Goal: Use online tool/utility: Utilize a website feature to perform a specific function

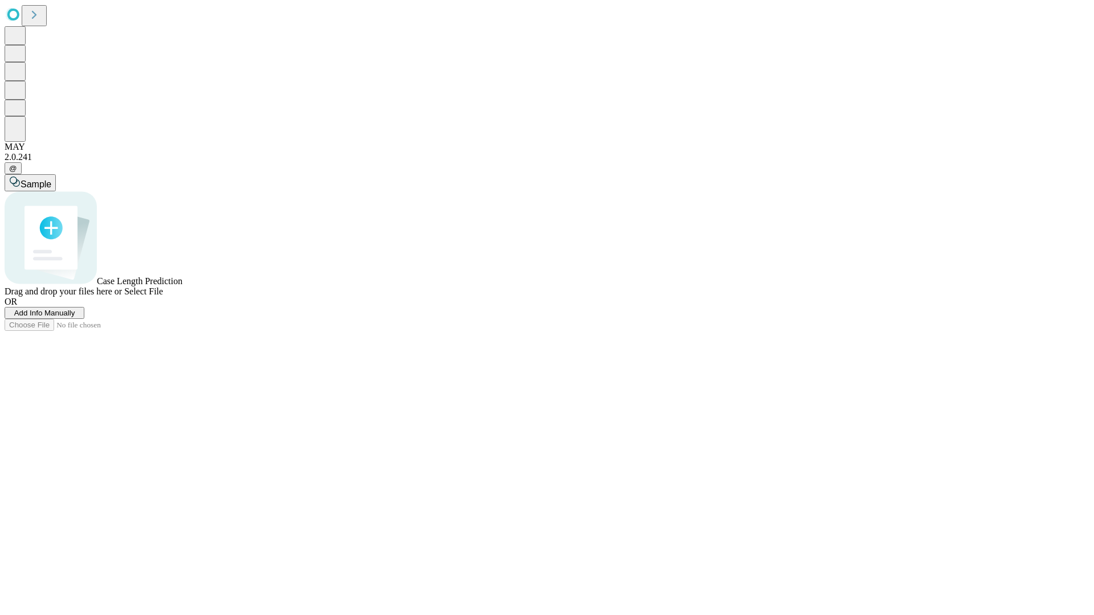
click at [75, 317] on span "Add Info Manually" at bounding box center [44, 313] width 61 height 9
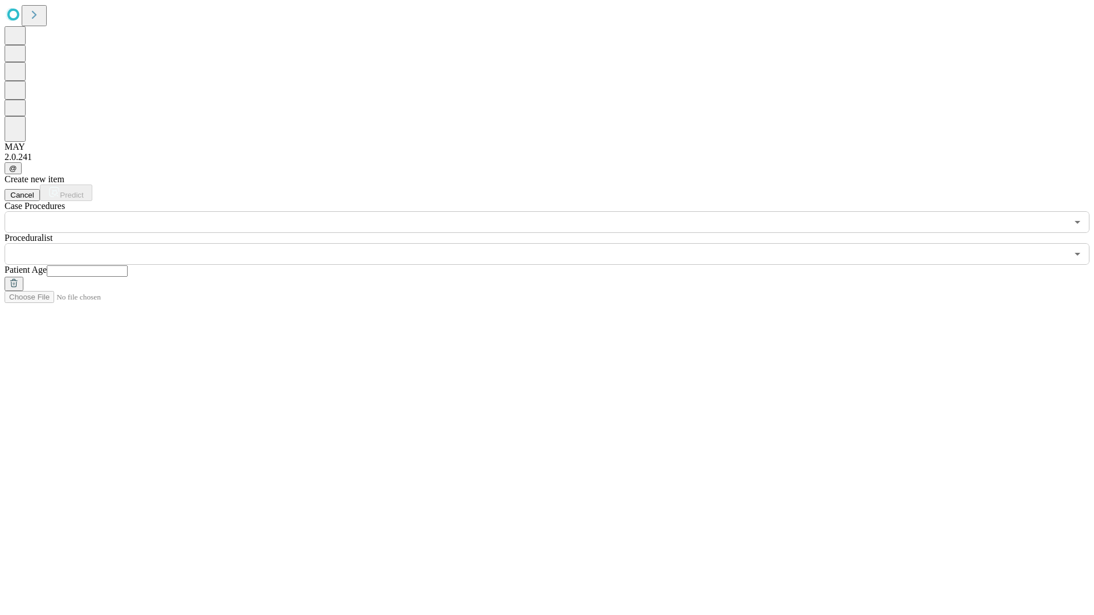
click at [128, 265] on input "text" at bounding box center [87, 270] width 81 height 11
type input "**"
click at [555, 243] on input "text" at bounding box center [536, 254] width 1062 height 22
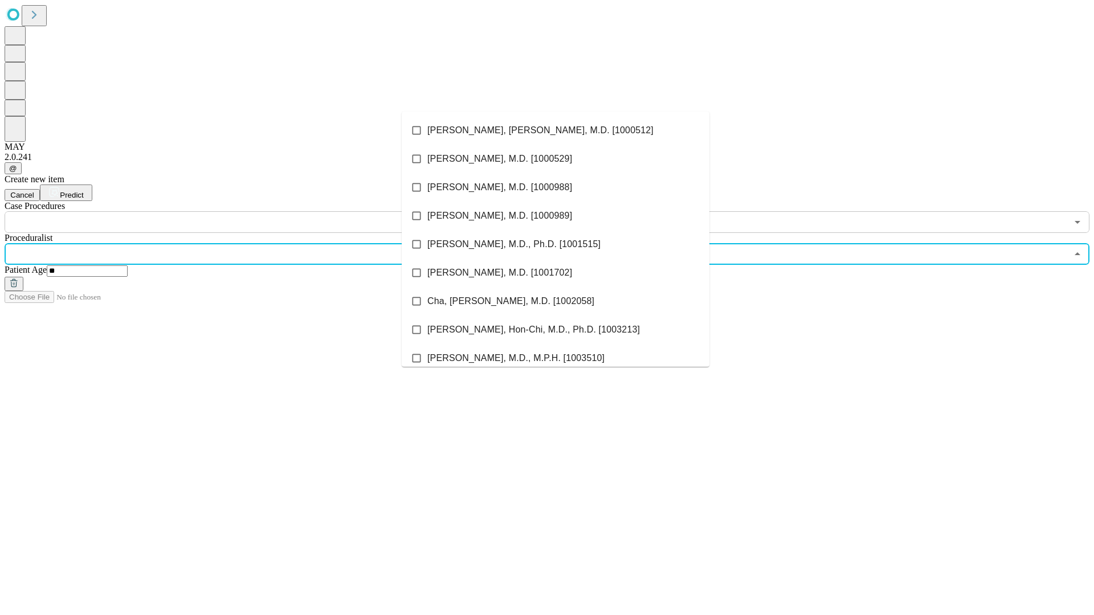
click at [555, 130] on li "[PERSON_NAME], [PERSON_NAME], M.D. [1000512]" at bounding box center [556, 130] width 308 height 28
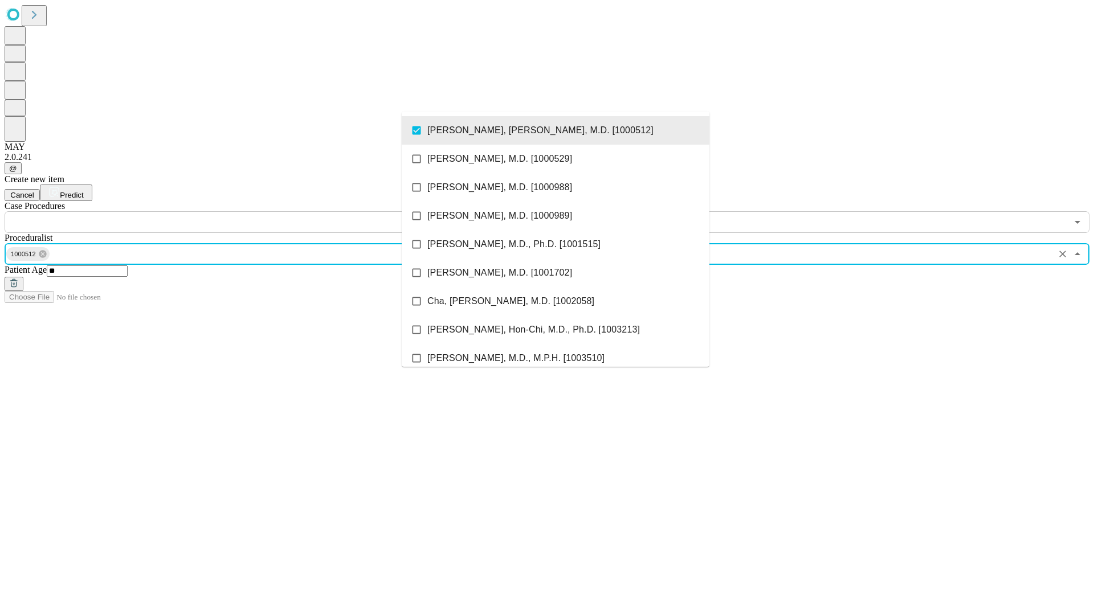
click at [239, 211] on input "text" at bounding box center [536, 222] width 1062 height 22
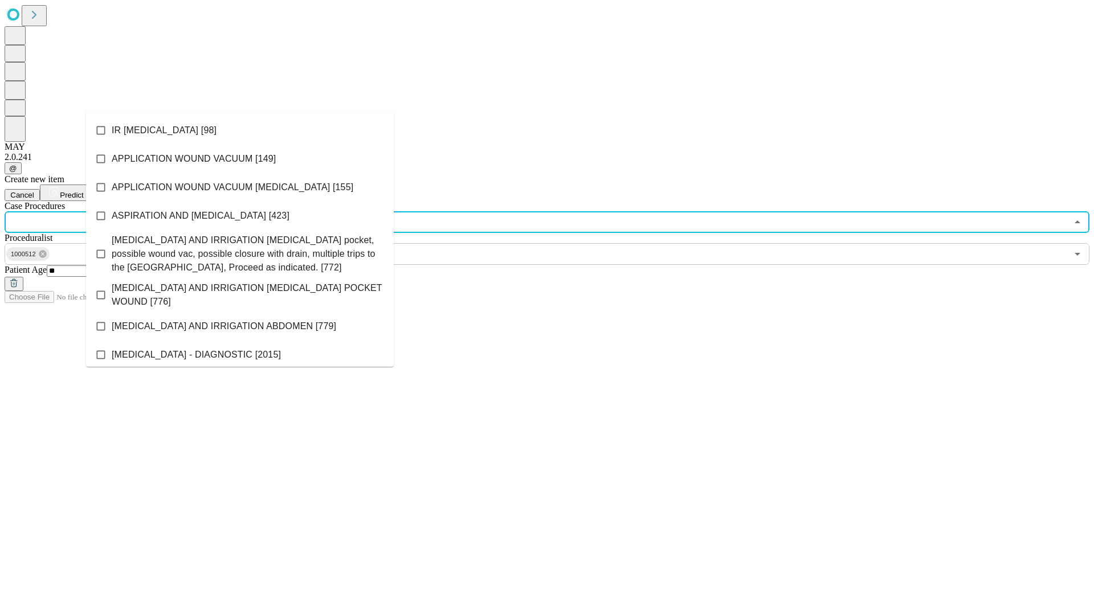
click at [240, 130] on li "IR [MEDICAL_DATA] [98]" at bounding box center [240, 130] width 308 height 28
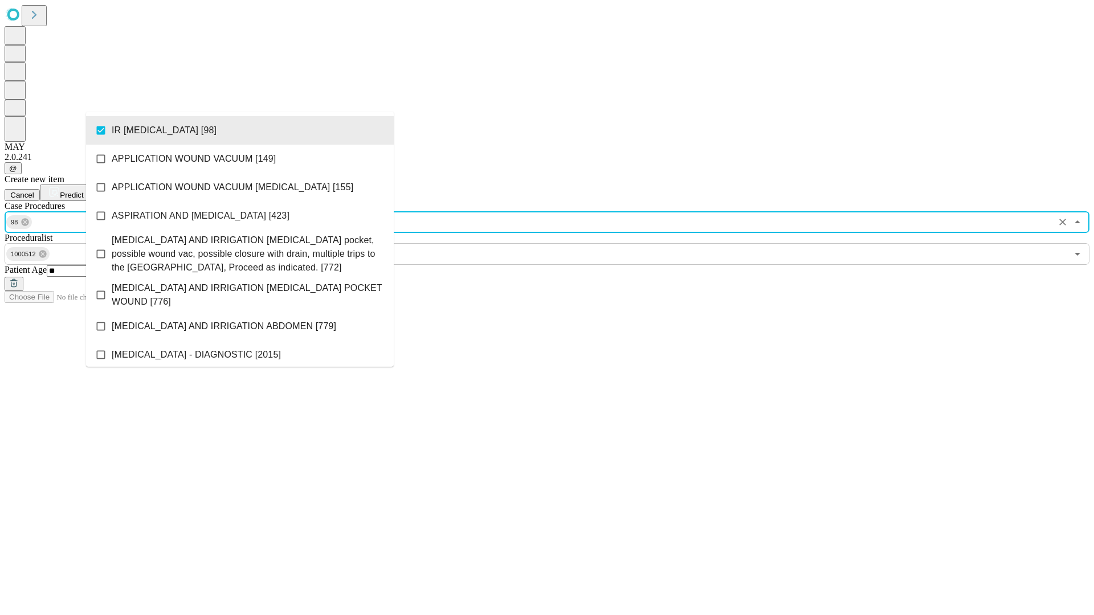
click at [83, 191] on span "Predict" at bounding box center [71, 195] width 23 height 9
